Goal: Communication & Community: Participate in discussion

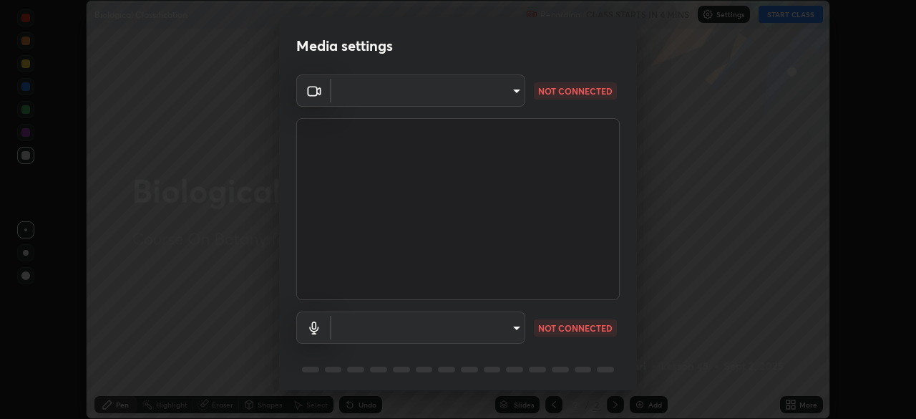
scroll to position [51, 0]
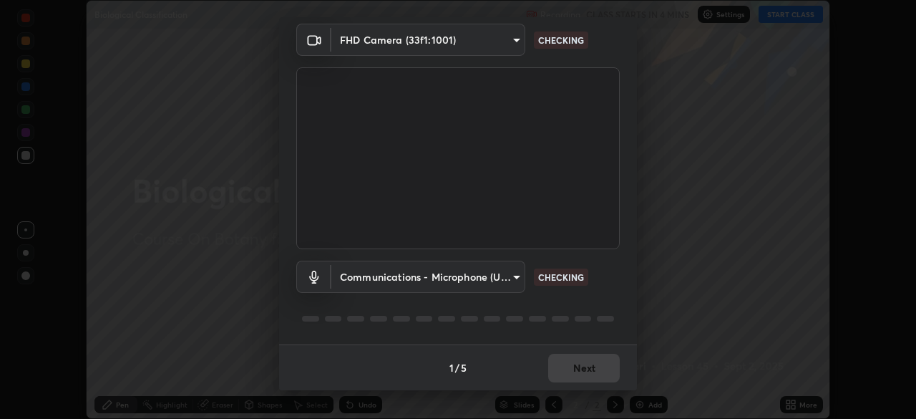
type input "7d393a75b5efabb373047579b199f96731eb4933b6c70bc853c0b4e4a878a56a"
type input "communications"
click at [508, 278] on body "Erase all Biological Classification Recording CLASS STARTS IN 3 MINS Settings S…" at bounding box center [458, 209] width 916 height 419
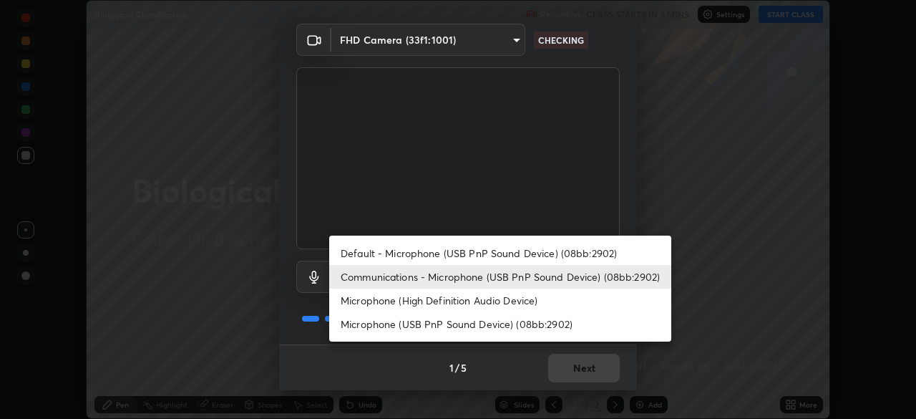
click at [481, 280] on li "Communications - Microphone (USB PnP Sound Device) (08bb:2902)" at bounding box center [500, 277] width 342 height 24
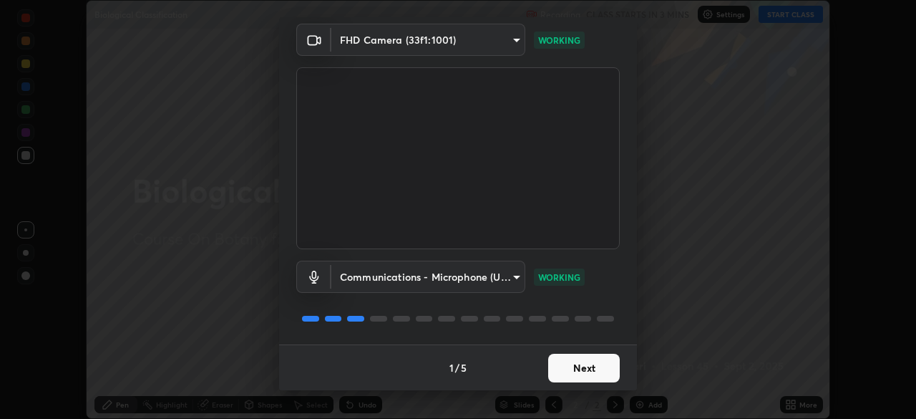
click at [582, 372] on button "Next" at bounding box center [584, 368] width 72 height 29
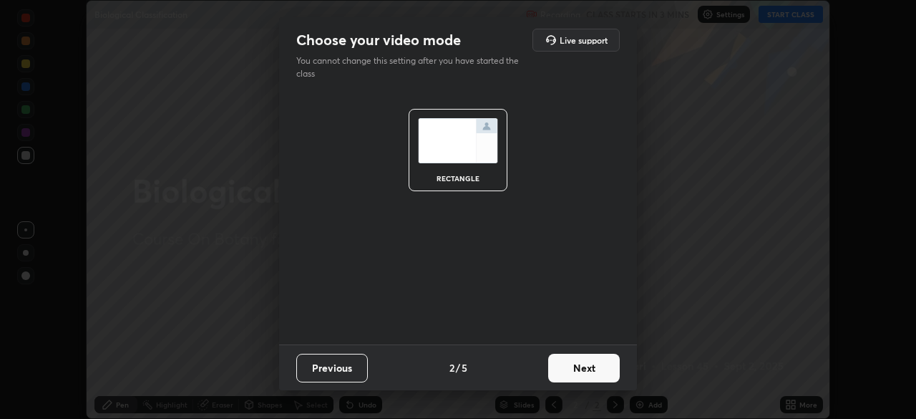
scroll to position [0, 0]
click at [587, 373] on button "Next" at bounding box center [584, 368] width 72 height 29
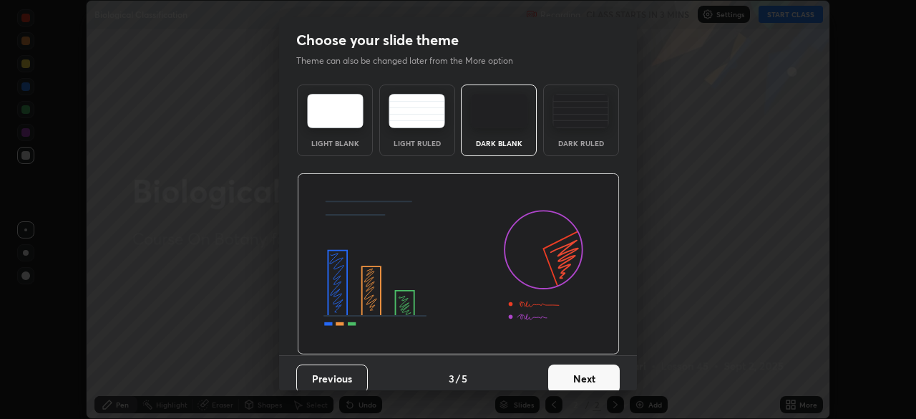
click at [601, 367] on button "Next" at bounding box center [584, 378] width 72 height 29
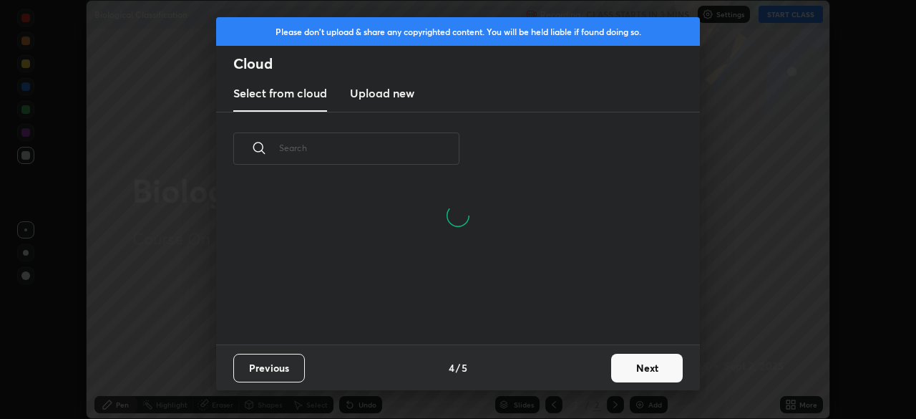
click at [631, 364] on button "Next" at bounding box center [647, 368] width 72 height 29
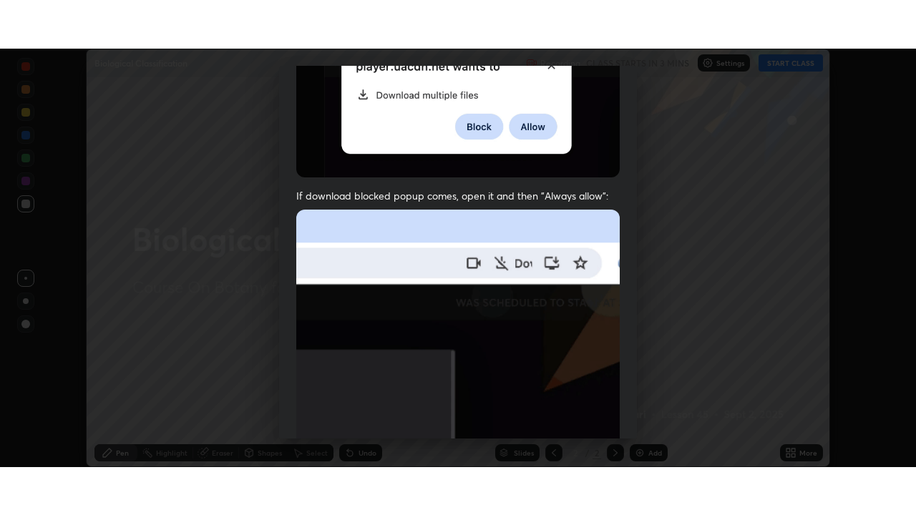
scroll to position [343, 0]
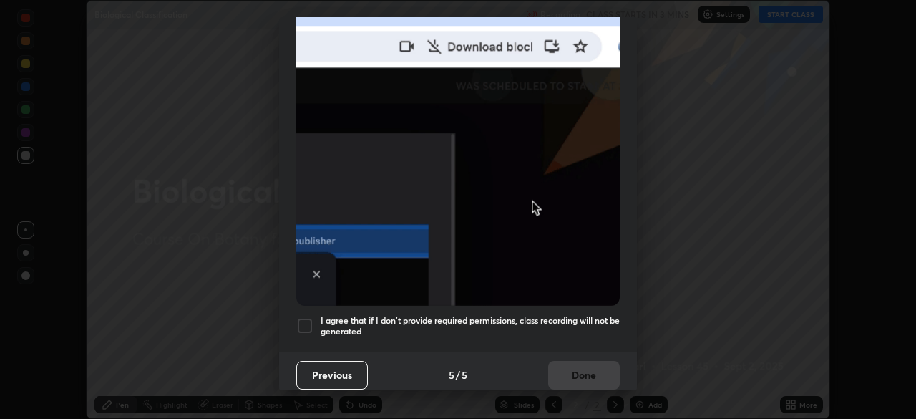
click at [307, 322] on div at bounding box center [304, 325] width 17 height 17
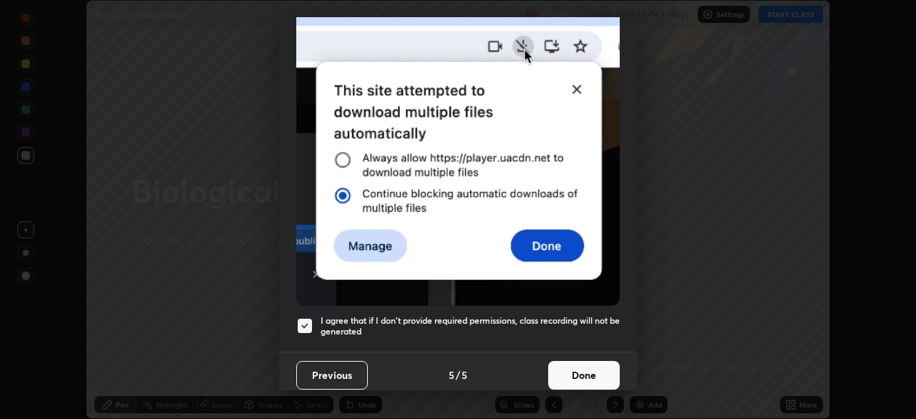
click at [581, 370] on button "Done" at bounding box center [584, 375] width 72 height 29
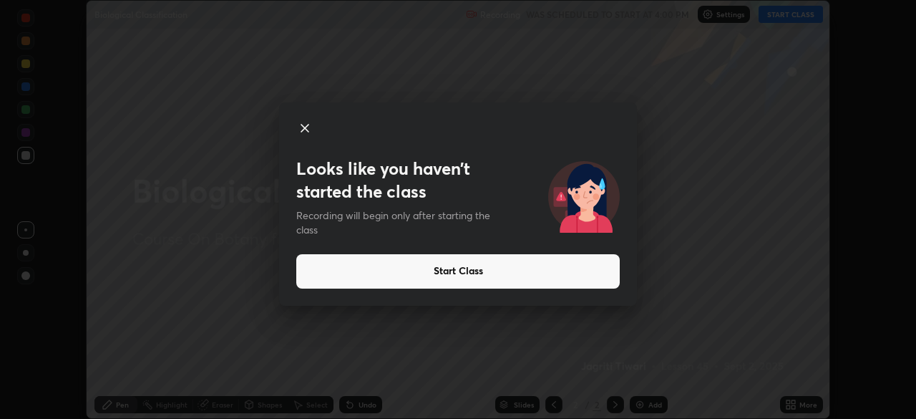
click at [397, 272] on button "Start Class" at bounding box center [458, 271] width 324 height 34
click at [468, 271] on button "Start Class" at bounding box center [458, 271] width 324 height 34
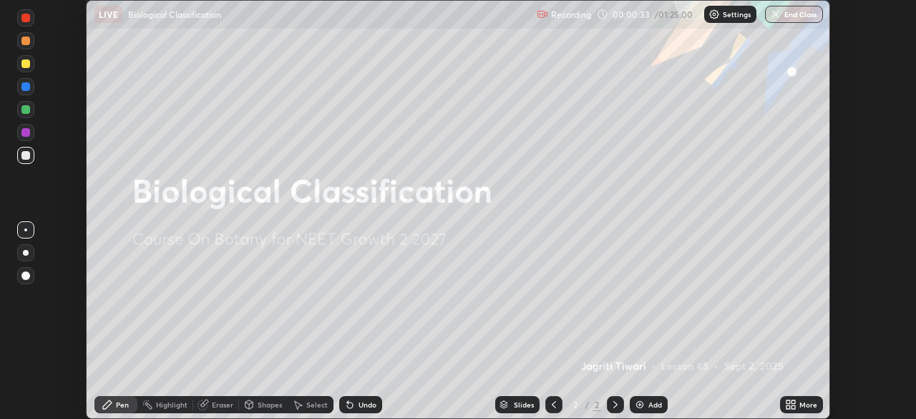
click at [793, 407] on icon at bounding box center [794, 407] width 4 height 4
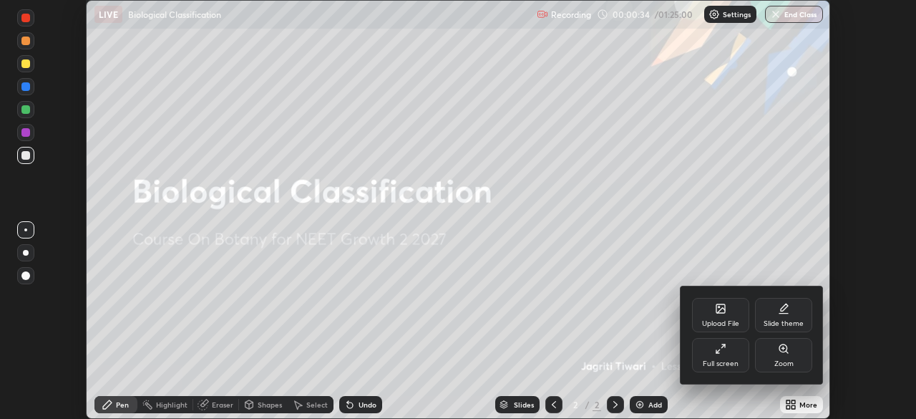
click at [722, 348] on icon at bounding box center [720, 348] width 11 height 11
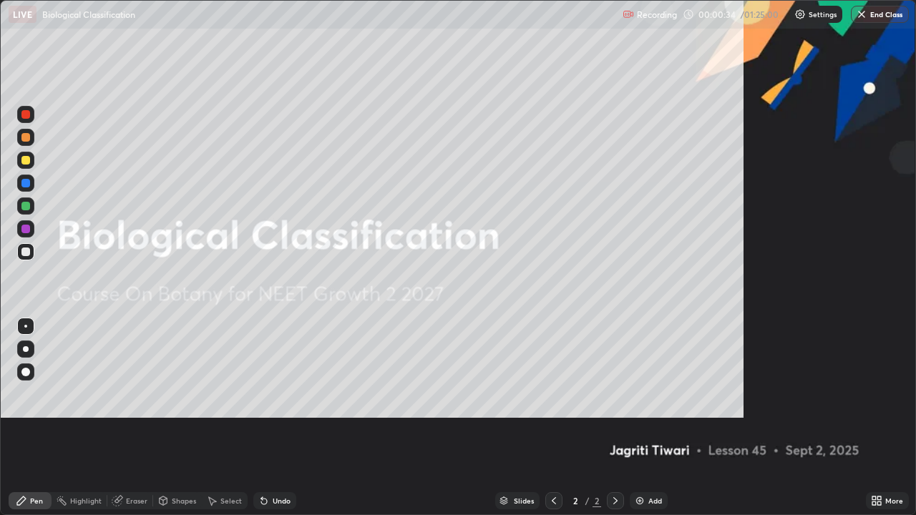
scroll to position [515, 916]
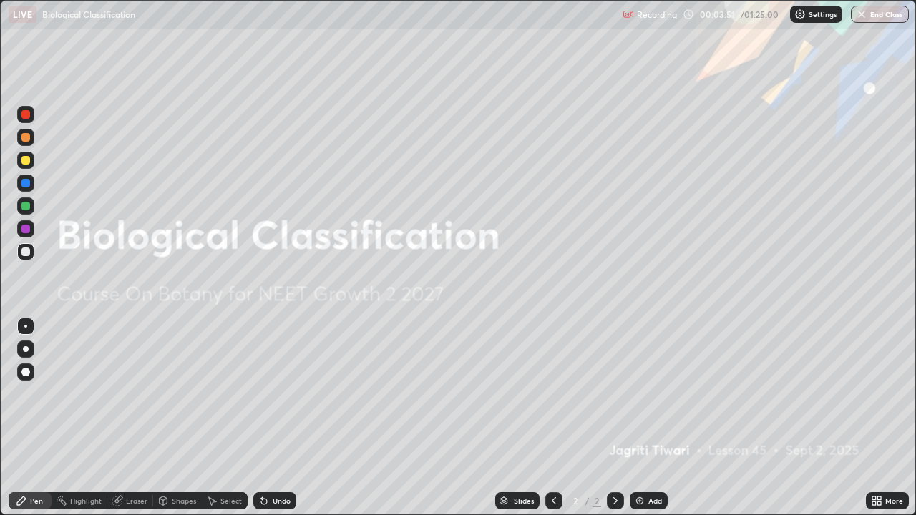
click at [649, 418] on div "Add" at bounding box center [656, 501] width 14 height 7
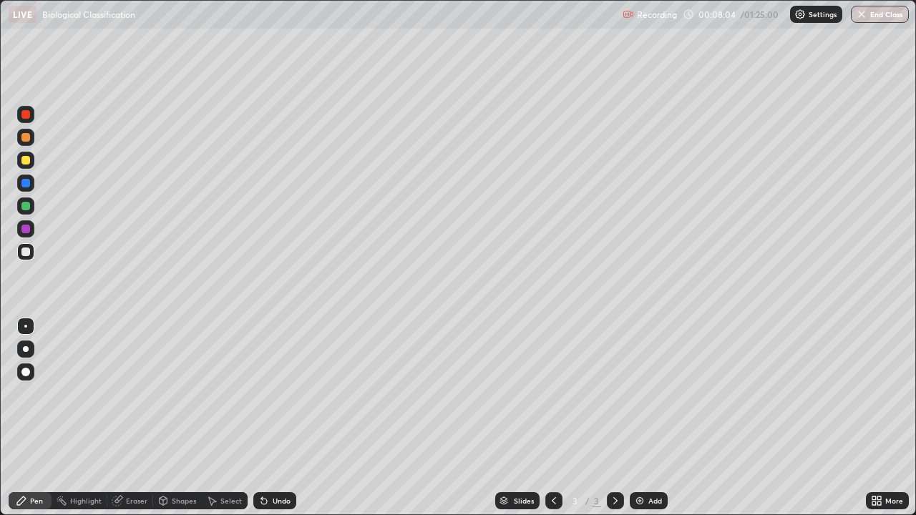
click at [278, 418] on div "Undo" at bounding box center [282, 501] width 18 height 7
click at [281, 418] on div "Undo" at bounding box center [282, 501] width 18 height 7
click at [277, 418] on div "Undo" at bounding box center [282, 501] width 18 height 7
click at [646, 418] on div "Add" at bounding box center [649, 501] width 38 height 17
click at [553, 418] on div at bounding box center [553, 501] width 17 height 17
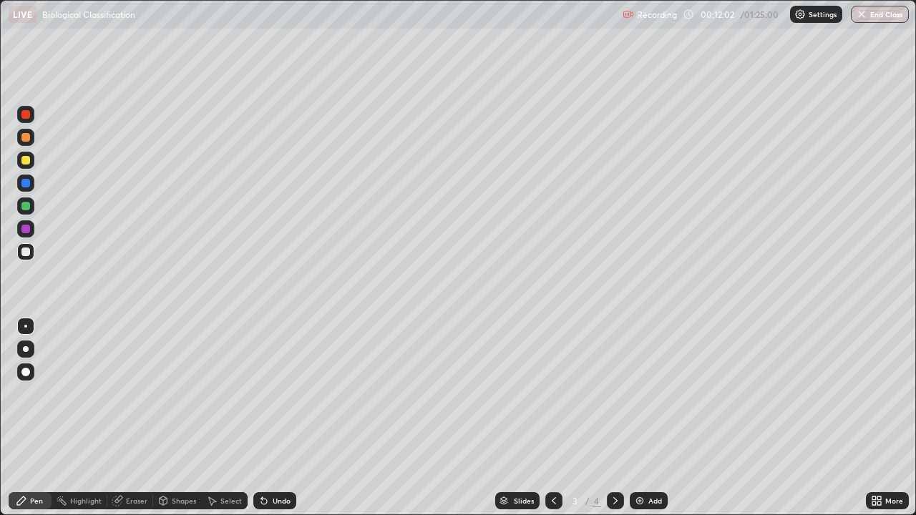
click at [621, 418] on div at bounding box center [615, 501] width 17 height 17
click at [278, 418] on div "Undo" at bounding box center [282, 501] width 18 height 7
click at [640, 418] on img at bounding box center [639, 500] width 11 height 11
click at [25, 161] on div at bounding box center [25, 160] width 9 height 9
click at [641, 418] on img at bounding box center [639, 500] width 11 height 11
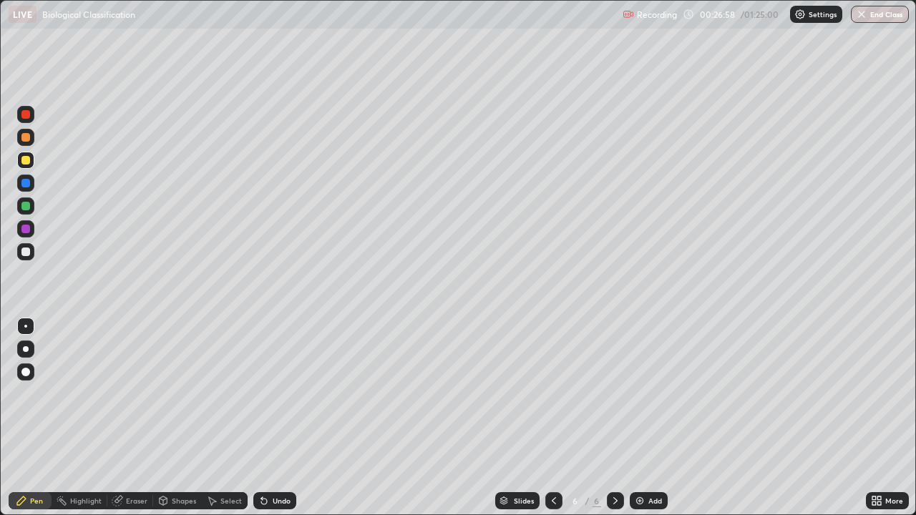
click at [24, 249] on div at bounding box center [25, 252] width 9 height 9
click at [29, 202] on div at bounding box center [25, 206] width 17 height 17
click at [654, 418] on div "Add" at bounding box center [656, 501] width 14 height 7
click at [24, 254] on div at bounding box center [25, 252] width 9 height 9
click at [21, 210] on div at bounding box center [25, 206] width 17 height 17
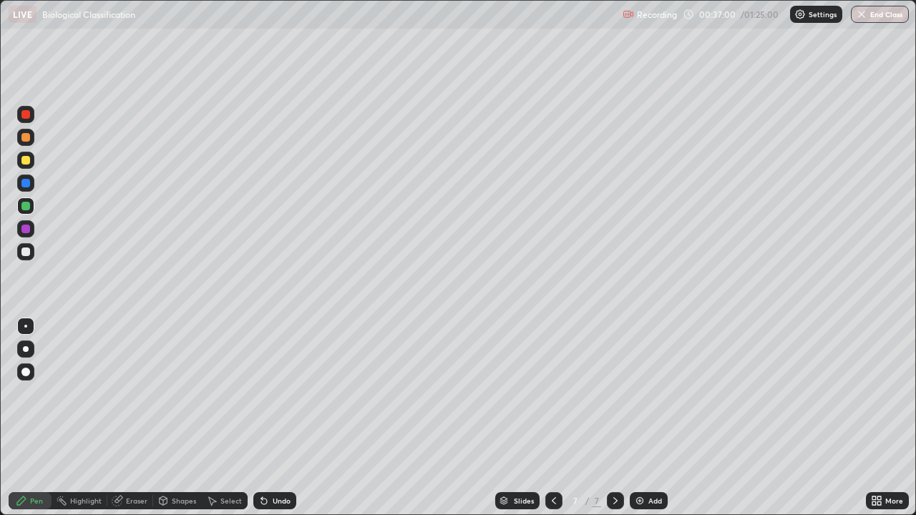
click at [21, 258] on div at bounding box center [25, 251] width 17 height 17
click at [637, 418] on img at bounding box center [639, 500] width 11 height 11
click at [24, 156] on div at bounding box center [25, 160] width 9 height 9
click at [25, 137] on div at bounding box center [25, 137] width 9 height 9
click at [26, 258] on div at bounding box center [25, 251] width 17 height 17
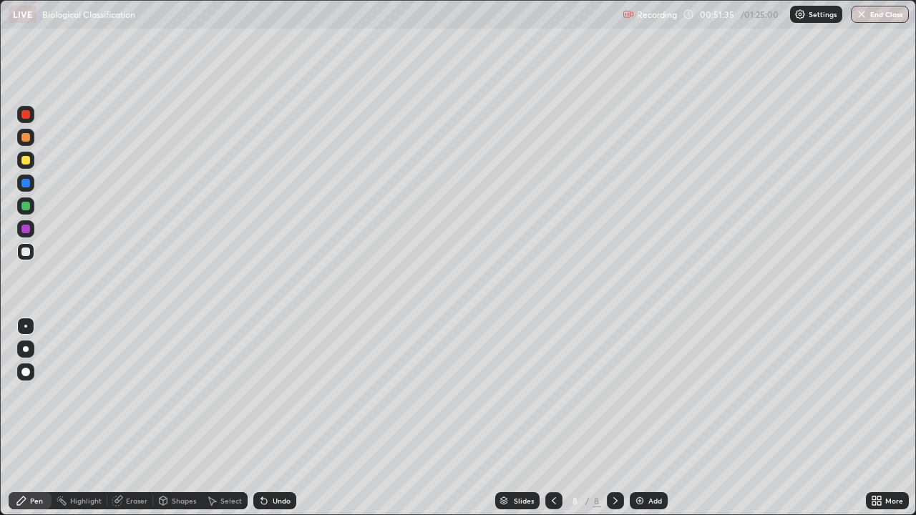
click at [274, 418] on div "Undo" at bounding box center [282, 501] width 18 height 7
click at [263, 418] on icon at bounding box center [264, 502] width 6 height 6
click at [23, 140] on div at bounding box center [25, 137] width 9 height 9
click at [26, 253] on div at bounding box center [25, 252] width 9 height 9
click at [276, 418] on div "Undo" at bounding box center [282, 501] width 18 height 7
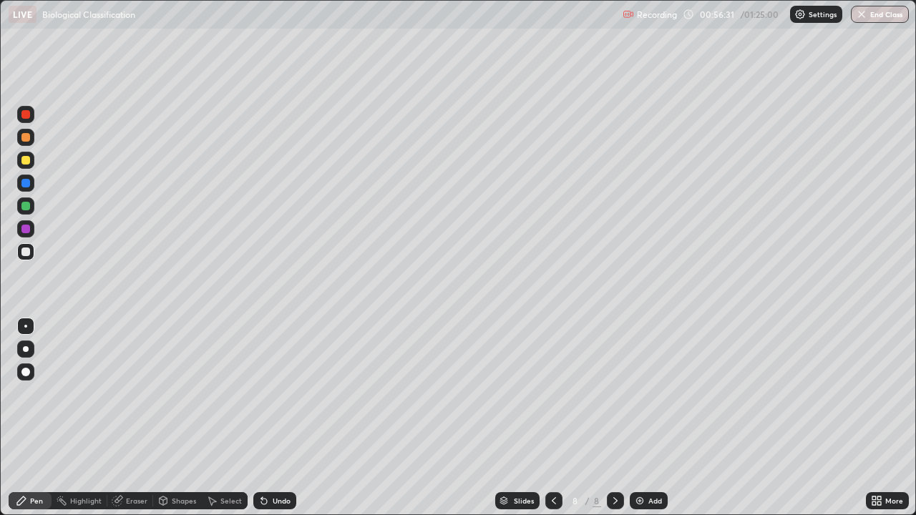
click at [26, 229] on div at bounding box center [25, 229] width 9 height 9
click at [32, 161] on div at bounding box center [25, 160] width 17 height 17
click at [25, 182] on div at bounding box center [25, 183] width 9 height 9
click at [283, 418] on div "Undo" at bounding box center [274, 501] width 43 height 17
click at [26, 135] on div at bounding box center [25, 137] width 9 height 9
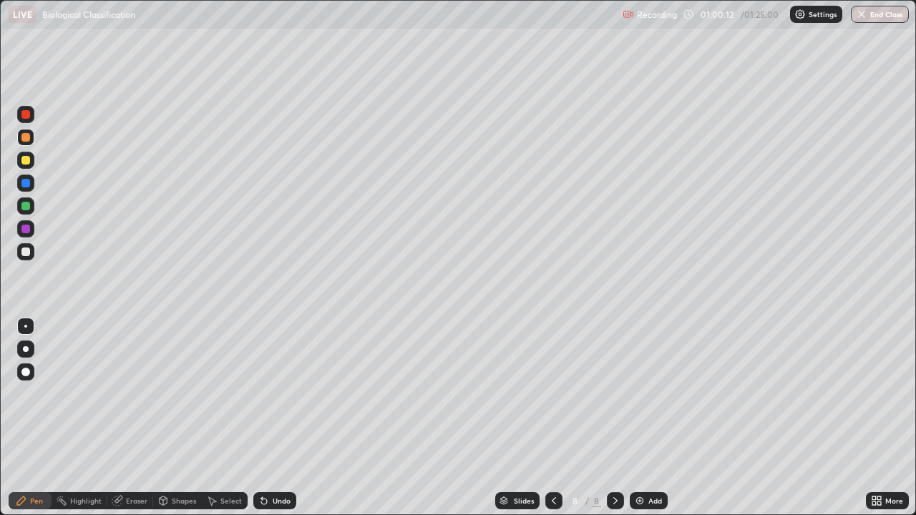
click at [637, 418] on img at bounding box center [639, 500] width 11 height 11
click at [647, 418] on div "Add" at bounding box center [649, 501] width 38 height 17
click at [266, 418] on icon at bounding box center [263, 500] width 11 height 11
click at [24, 162] on div at bounding box center [25, 160] width 9 height 9
click at [26, 137] on div at bounding box center [25, 137] width 9 height 9
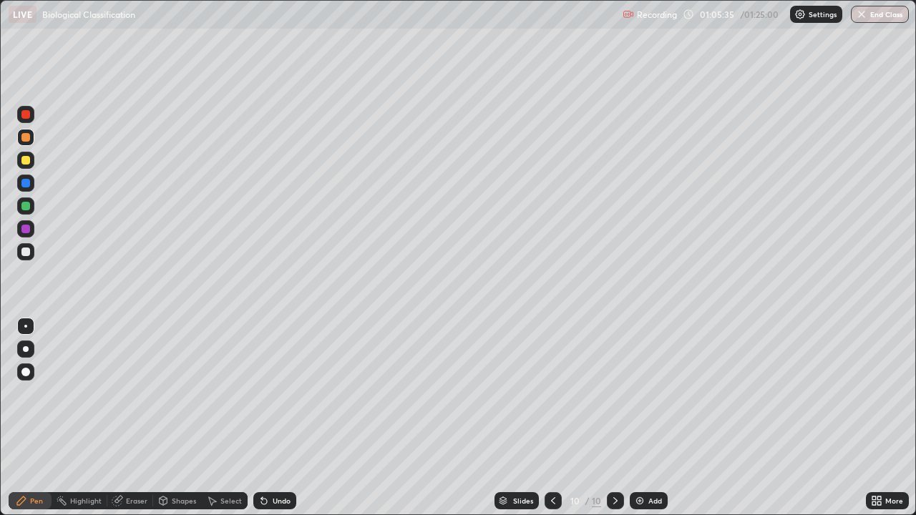
click at [26, 207] on div at bounding box center [25, 206] width 9 height 9
click at [27, 134] on div at bounding box center [25, 137] width 9 height 9
click at [283, 418] on div "Undo" at bounding box center [274, 501] width 43 height 17
click at [293, 418] on div "Undo" at bounding box center [274, 501] width 43 height 17
click at [654, 418] on div "Add" at bounding box center [656, 501] width 14 height 7
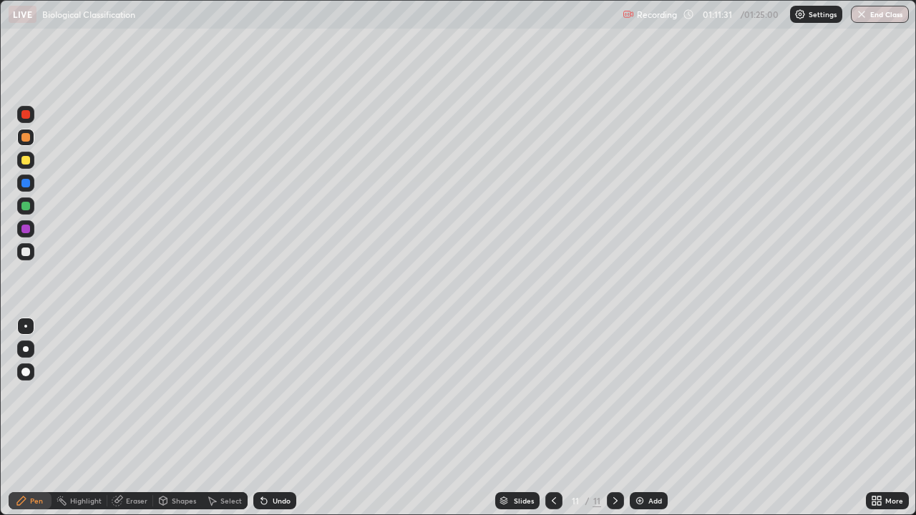
click at [26, 207] on div at bounding box center [25, 206] width 9 height 9
click at [261, 418] on icon at bounding box center [264, 502] width 6 height 6
click at [278, 418] on div "Undo" at bounding box center [282, 501] width 18 height 7
click at [269, 418] on div "Undo" at bounding box center [274, 501] width 43 height 17
click at [27, 161] on div at bounding box center [25, 160] width 9 height 9
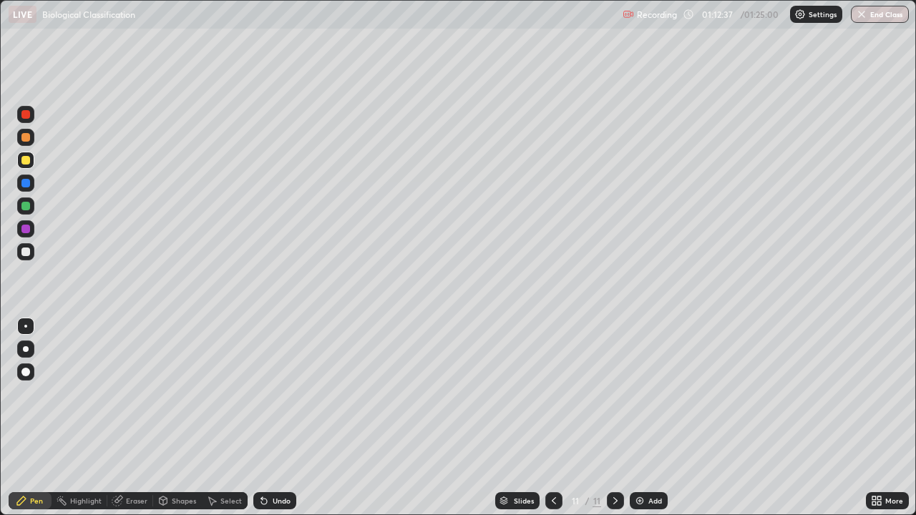
click at [22, 184] on div at bounding box center [25, 183] width 9 height 9
click at [639, 418] on img at bounding box center [639, 500] width 11 height 11
click at [24, 255] on div at bounding box center [25, 252] width 9 height 9
click at [25, 162] on div at bounding box center [25, 160] width 9 height 9
click at [24, 259] on div at bounding box center [25, 251] width 17 height 17
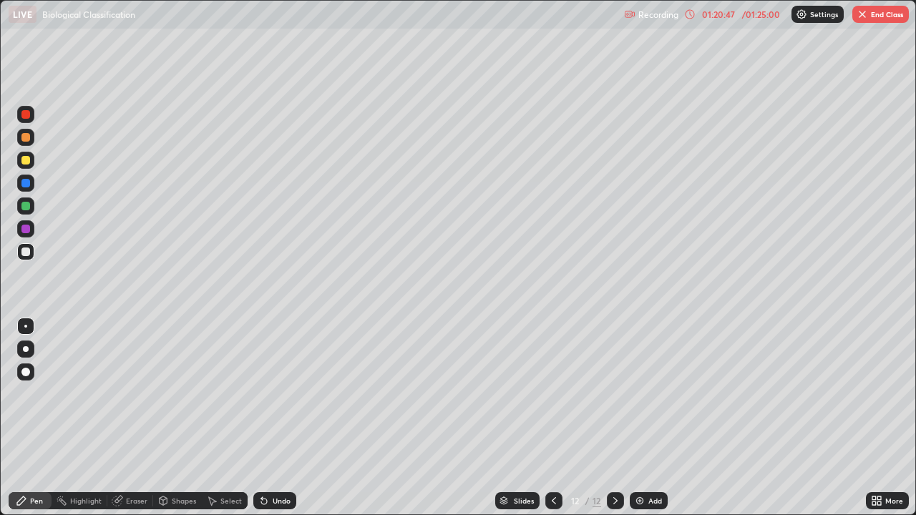
click at [25, 166] on div at bounding box center [25, 160] width 17 height 17
click at [26, 251] on div at bounding box center [25, 252] width 9 height 9
click at [272, 418] on div "Undo" at bounding box center [274, 501] width 43 height 17
click at [25, 159] on div at bounding box center [25, 160] width 9 height 9
click at [26, 254] on div at bounding box center [25, 252] width 9 height 9
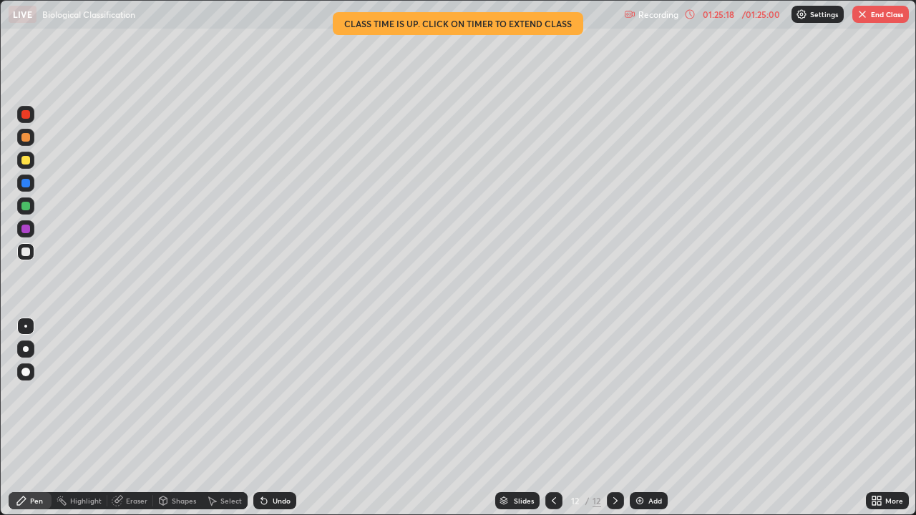
click at [883, 17] on button "End Class" at bounding box center [881, 14] width 57 height 17
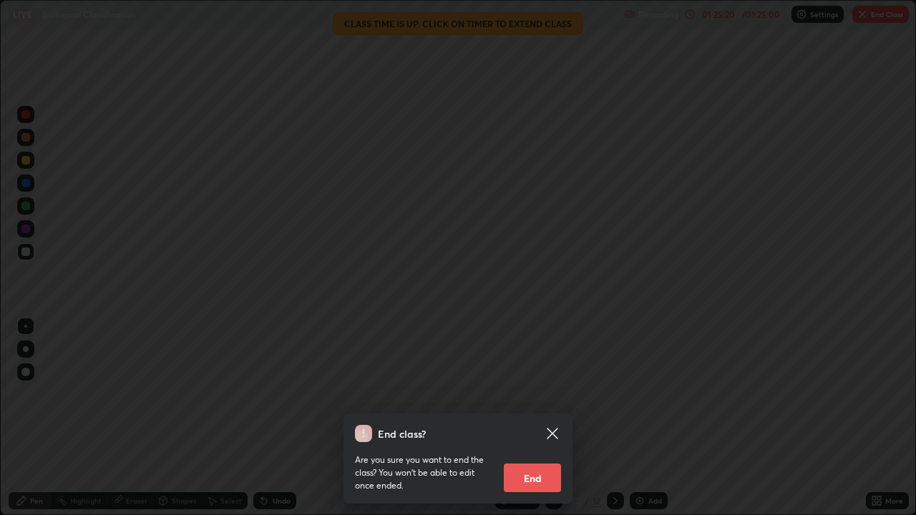
click at [541, 418] on button "End" at bounding box center [532, 478] width 57 height 29
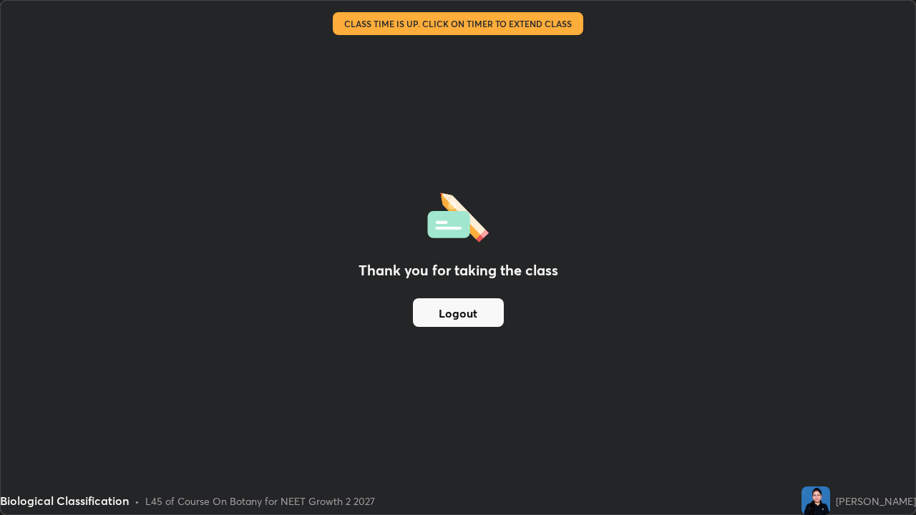
click at [490, 304] on button "Logout" at bounding box center [458, 313] width 91 height 29
